Goal: Navigation & Orientation: Find specific page/section

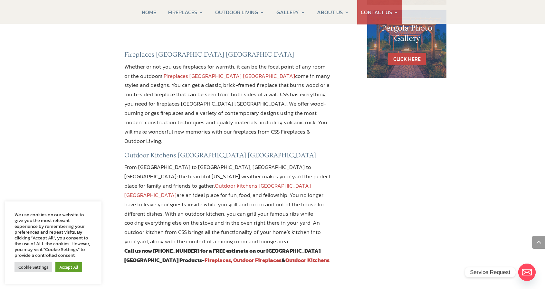
scroll to position [484, 0]
click at [286, 256] on link "Outdoor Kitchens" at bounding box center [308, 260] width 44 height 8
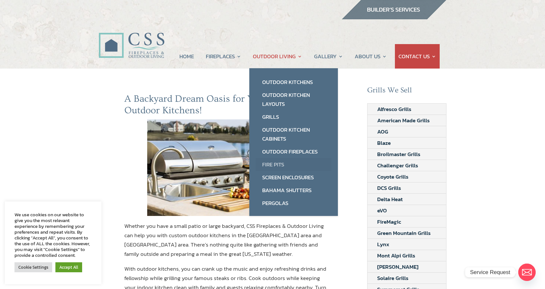
click at [282, 161] on link "Fire Pits" at bounding box center [294, 164] width 76 height 13
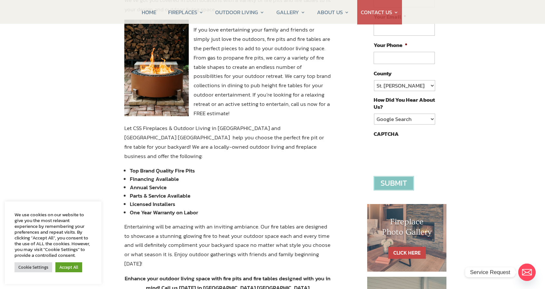
scroll to position [129, 0]
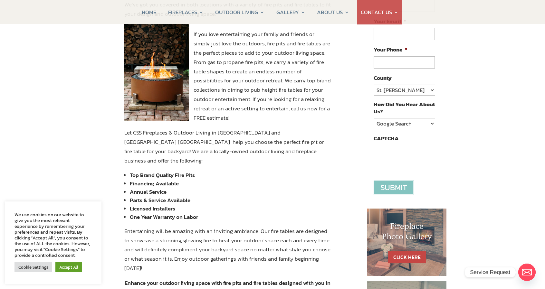
click at [165, 91] on img at bounding box center [156, 72] width 64 height 97
click at [167, 74] on img at bounding box center [156, 72] width 64 height 97
